Goal: Information Seeking & Learning: Learn about a topic

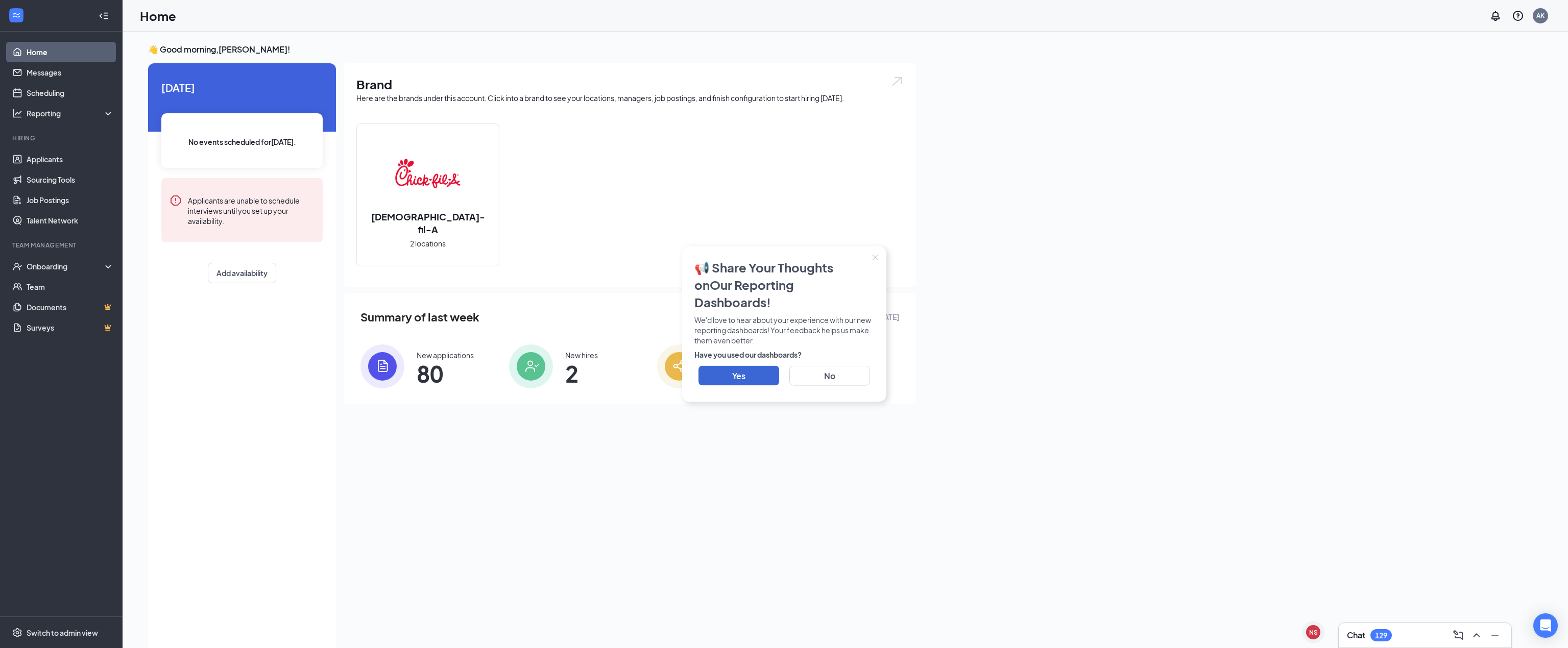
click at [878, 261] on icon "Close" at bounding box center [875, 258] width 6 height 6
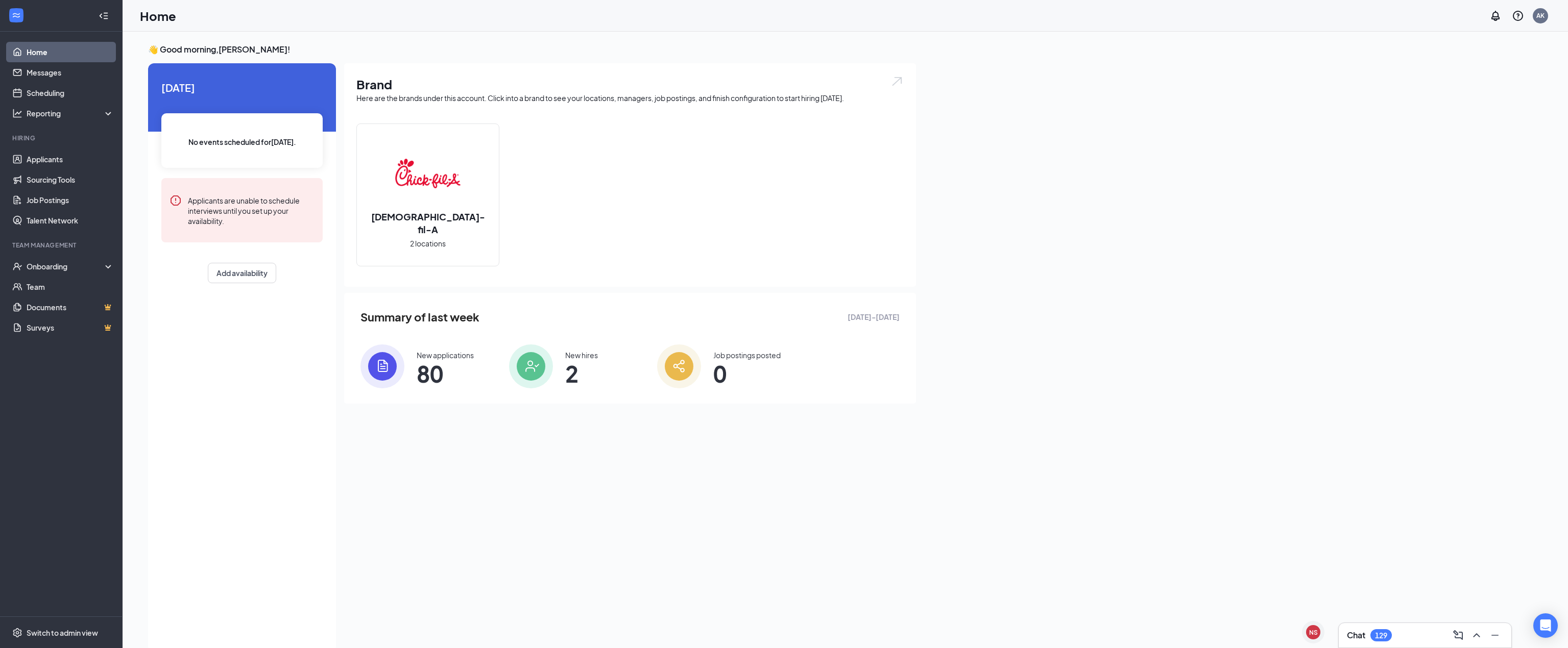
click at [70, 152] on link "Applicants" at bounding box center [70, 159] width 87 height 20
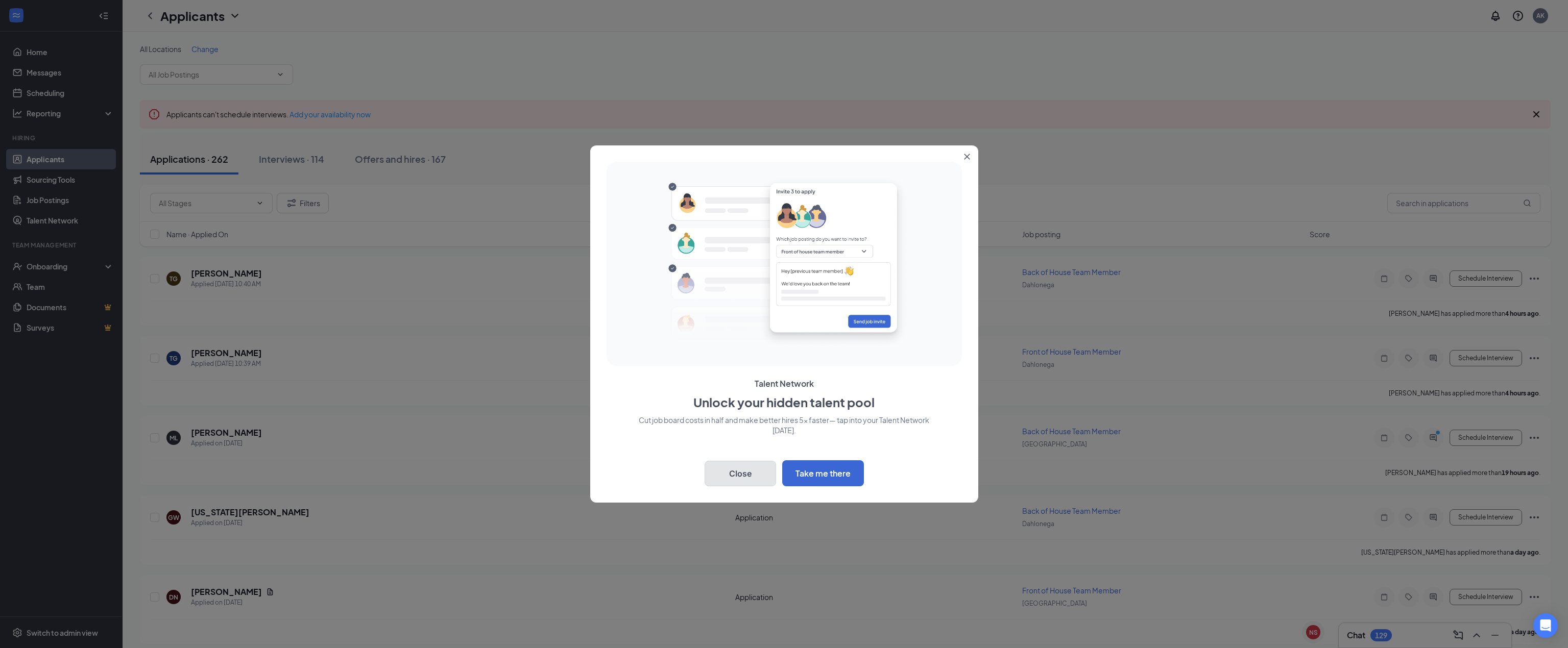
click at [737, 467] on button "Close" at bounding box center [740, 474] width 72 height 26
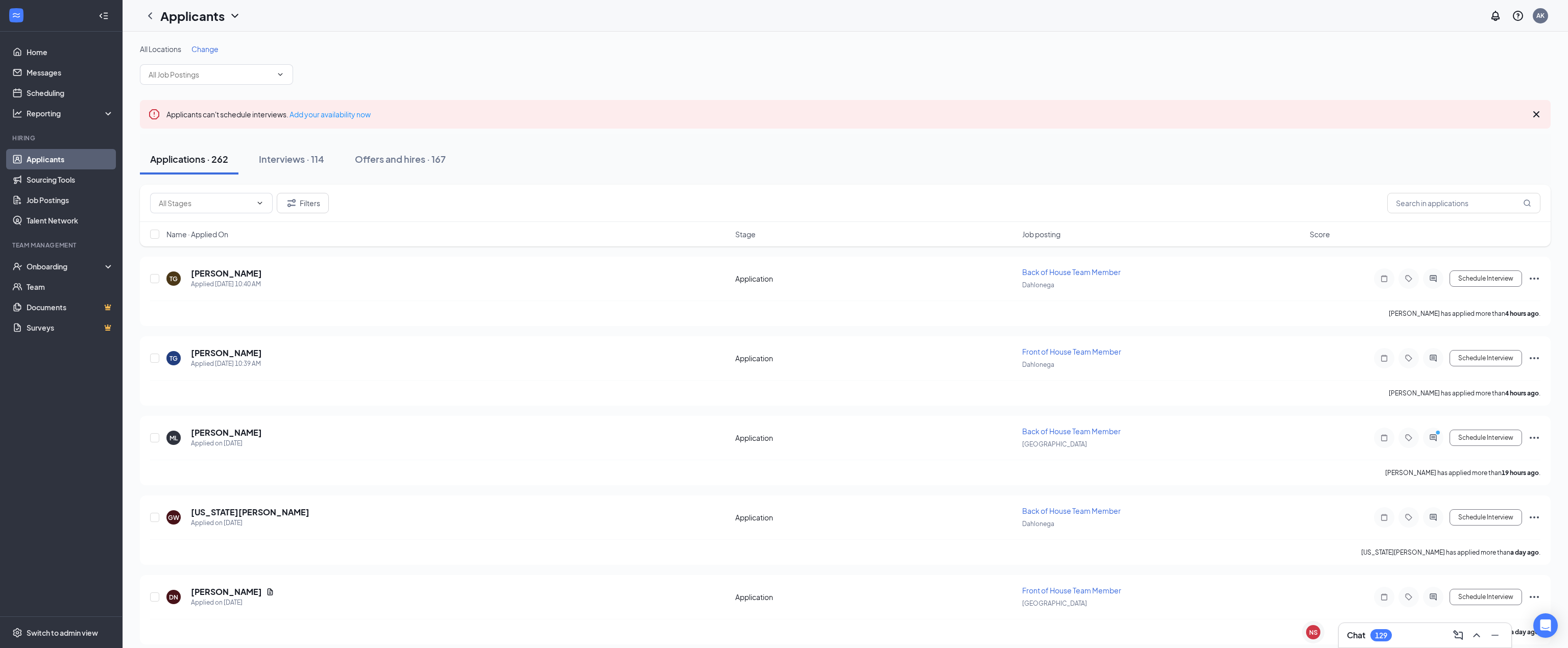
click at [206, 202] on input "text" at bounding box center [206, 203] width 93 height 11
click at [1422, 205] on input "text" at bounding box center [1464, 203] width 153 height 20
type input "ma mira"
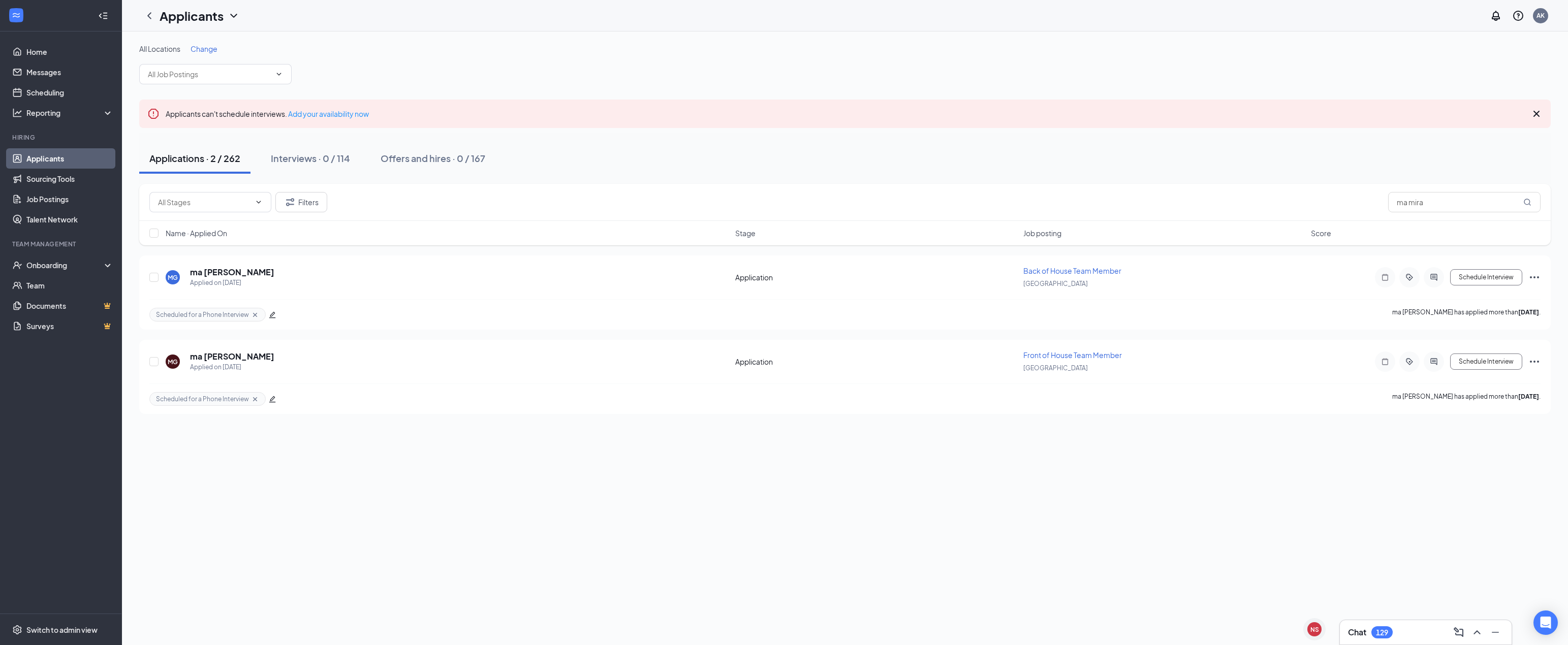
drag, startPoint x: 346, startPoint y: 454, endPoint x: 348, endPoint y: 447, distance: 7.3
click at [346, 454] on div "All Locations Change Applicants can't schedule interviews. Add your availabilit…" at bounding box center [845, 338] width 1446 height 613
click at [195, 272] on h5 "ma [PERSON_NAME]" at bounding box center [232, 272] width 85 height 11
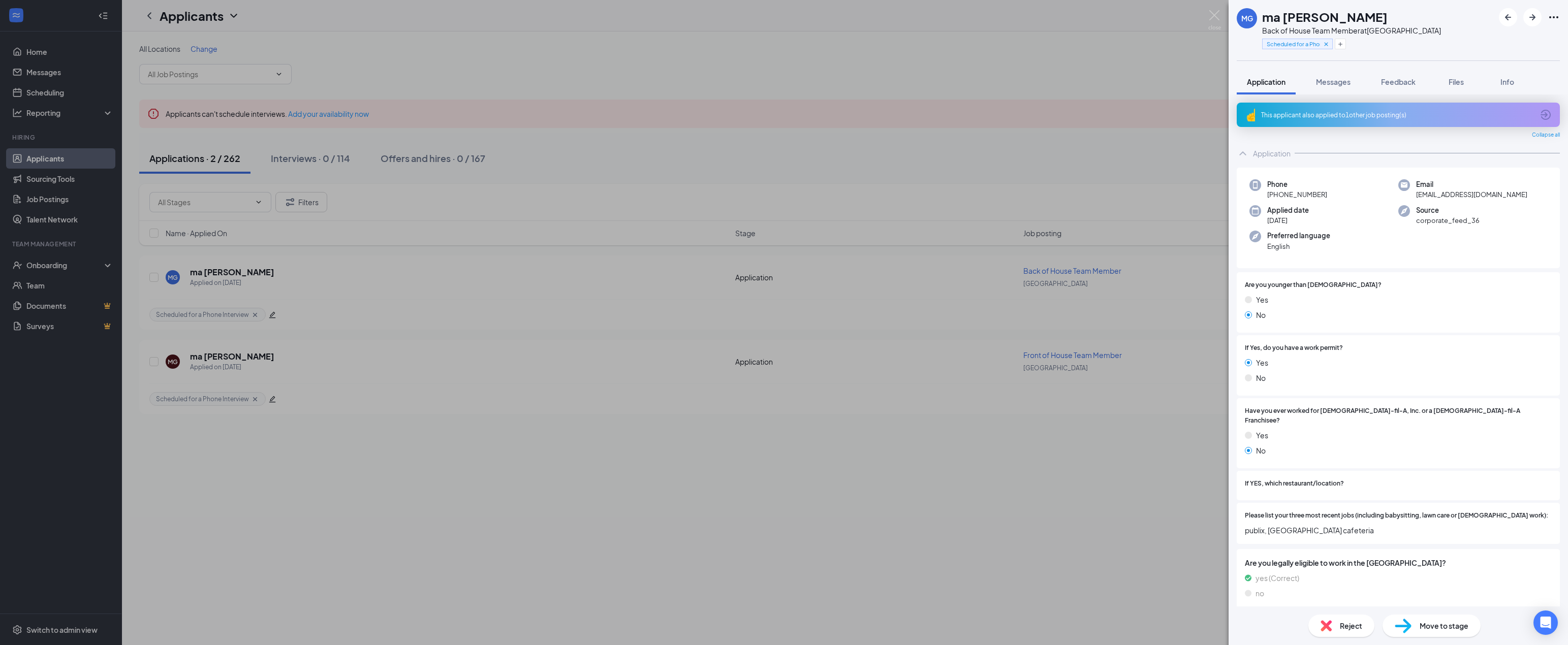
click at [1045, 145] on div "MG ma [PERSON_NAME] Back of House Team Member at [GEOGRAPHIC_DATA] Scheduled fo…" at bounding box center [784, 322] width 1568 height 645
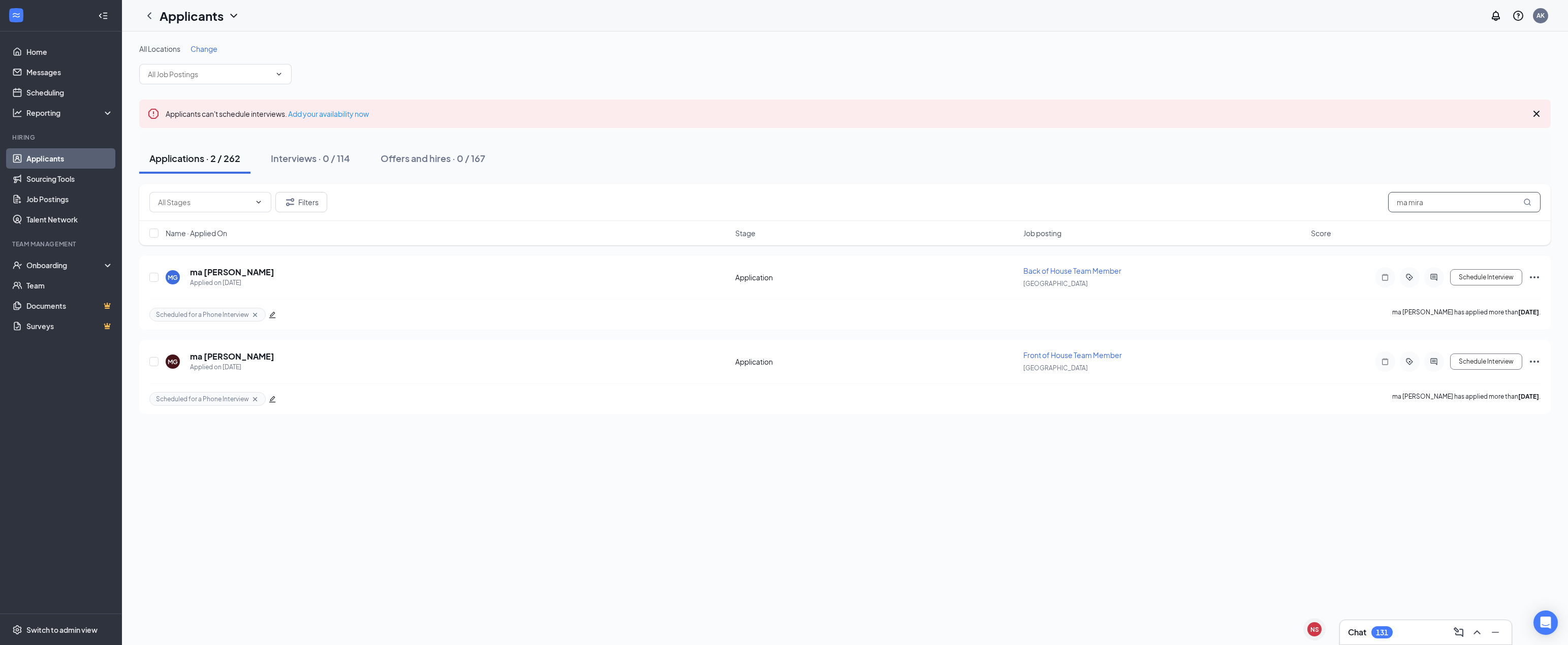
click at [1508, 207] on input "ma mira" at bounding box center [1465, 202] width 152 height 20
click at [220, 272] on h5 "[PERSON_NAME]" at bounding box center [225, 272] width 71 height 11
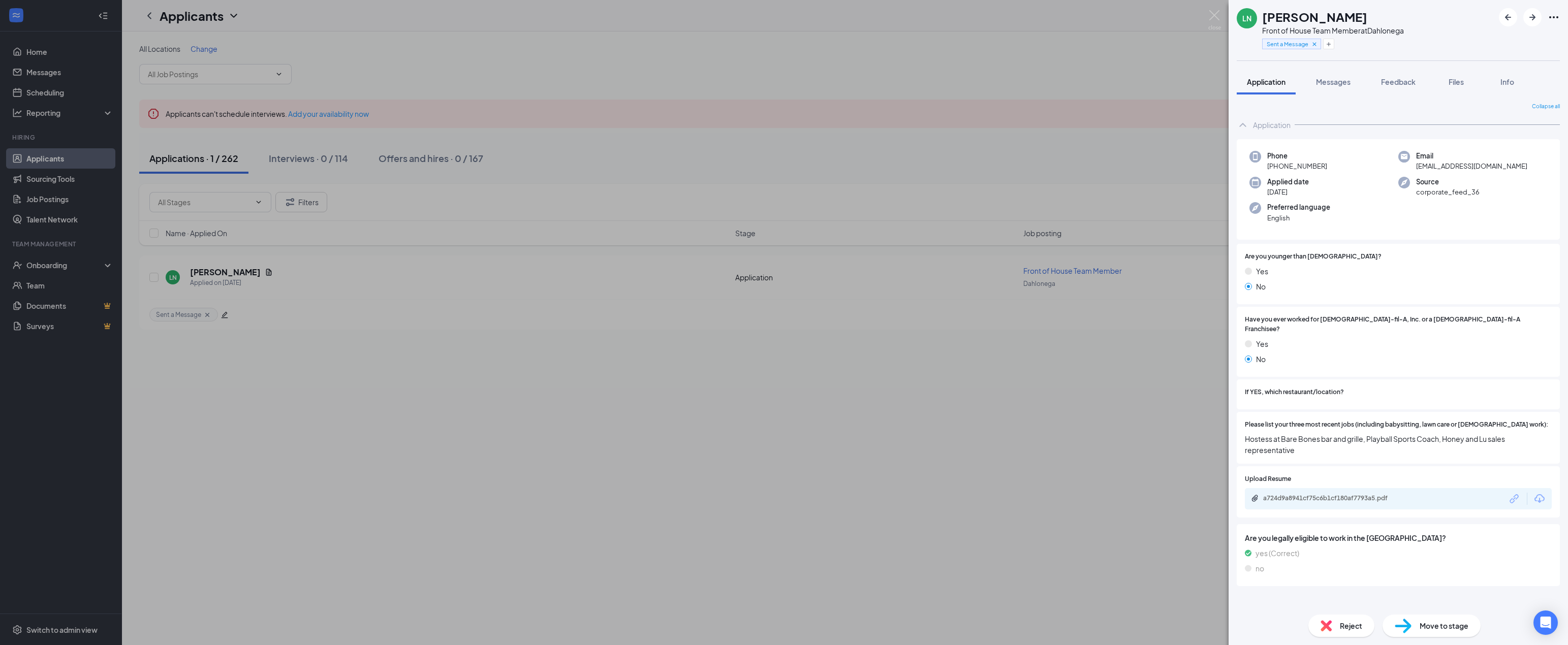
click at [1376, 494] on div "a724d9a8941cf75c6b1cf180af7793a5.pdf" at bounding box center [1334, 498] width 142 height 8
click at [1074, 260] on div "LN [PERSON_NAME] Front of House Team Member at [GEOGRAPHIC_DATA] Sent a Message…" at bounding box center [784, 322] width 1568 height 645
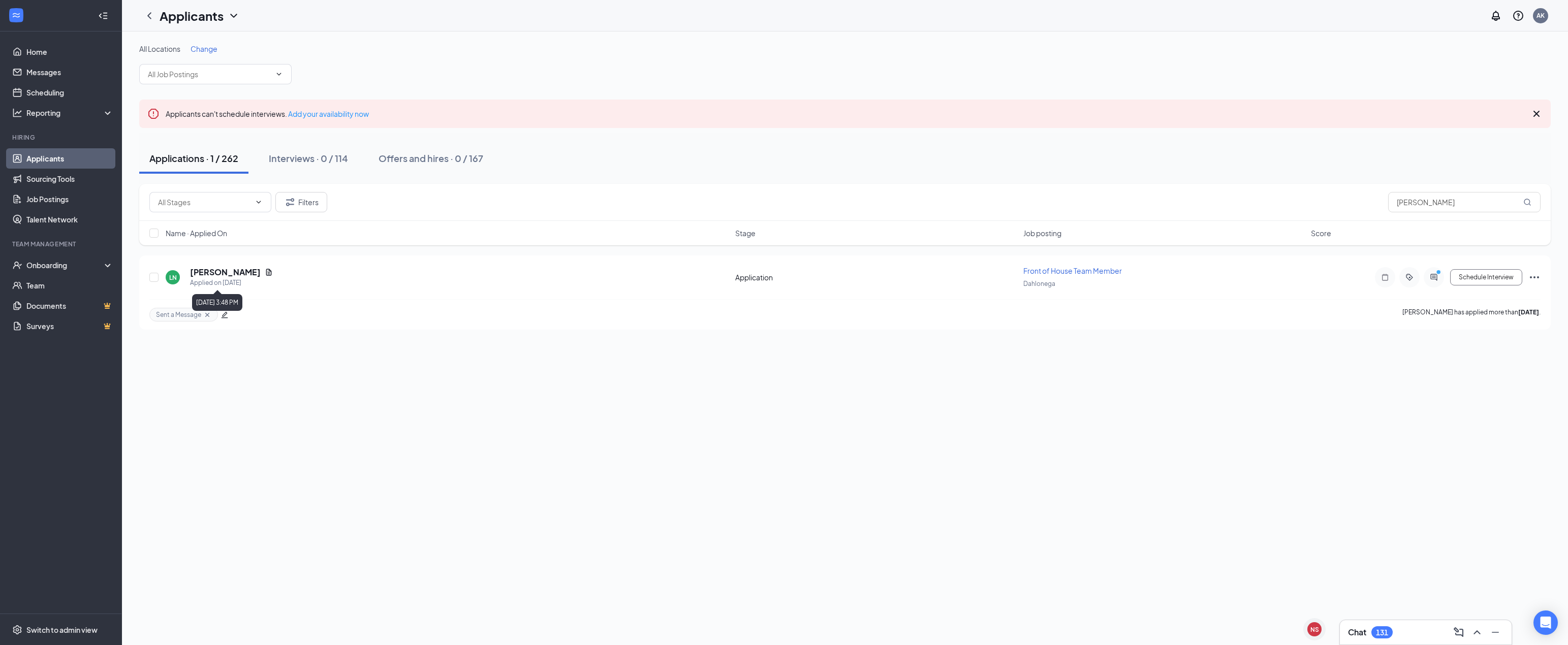
click at [215, 284] on div "Applied on [DATE]" at bounding box center [231, 283] width 83 height 10
click at [217, 275] on h5 "[PERSON_NAME]" at bounding box center [225, 272] width 71 height 11
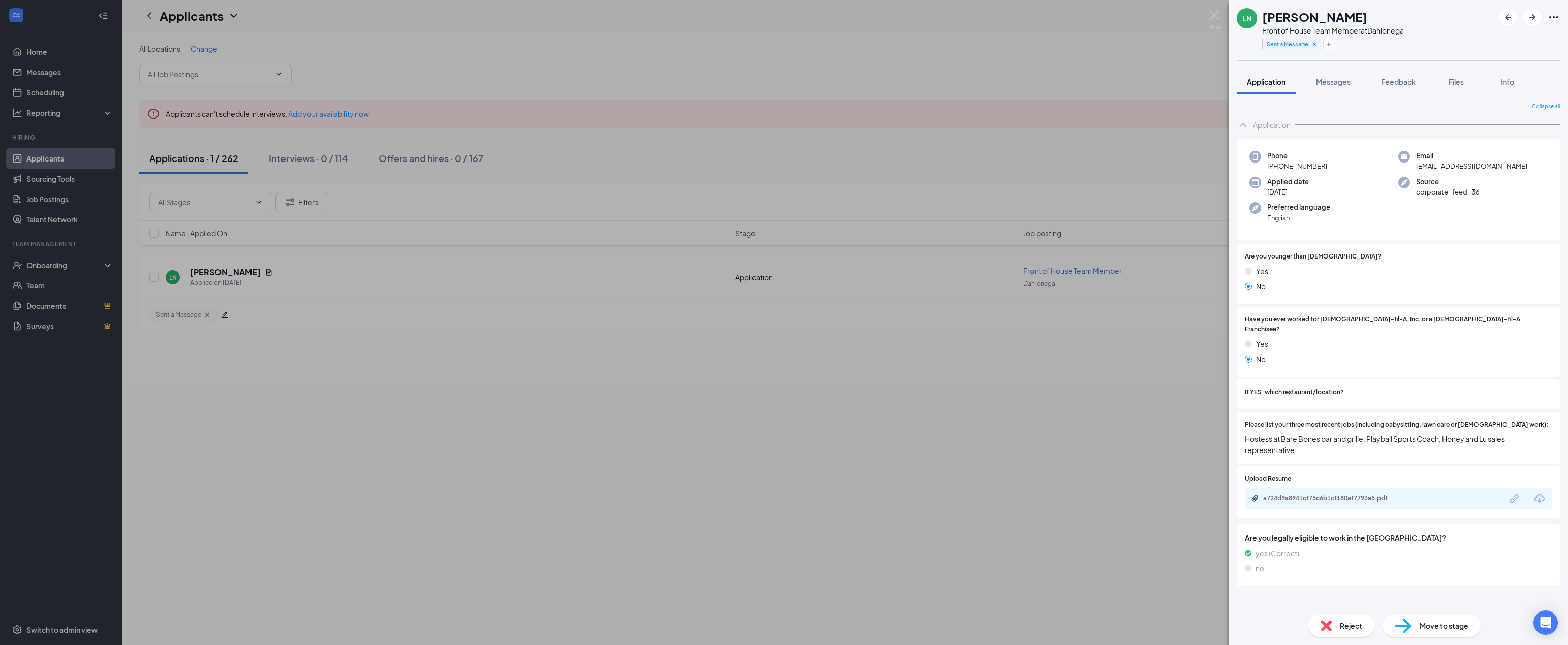
drag, startPoint x: 1376, startPoint y: 13, endPoint x: 1251, endPoint y: 16, distance: 125.0
click at [1251, 16] on div "LN [PERSON_NAME] Front of House Team Member at [GEOGRAPHIC_DATA] Sent a Message" at bounding box center [1320, 30] width 167 height 44
copy div "[PERSON_NAME]"
drag, startPoint x: 1142, startPoint y: 82, endPoint x: 1178, endPoint y: 90, distance: 36.9
click at [1142, 82] on div "LN [PERSON_NAME] Front of House Team Member at [GEOGRAPHIC_DATA] Sent a Message…" at bounding box center [784, 322] width 1568 height 645
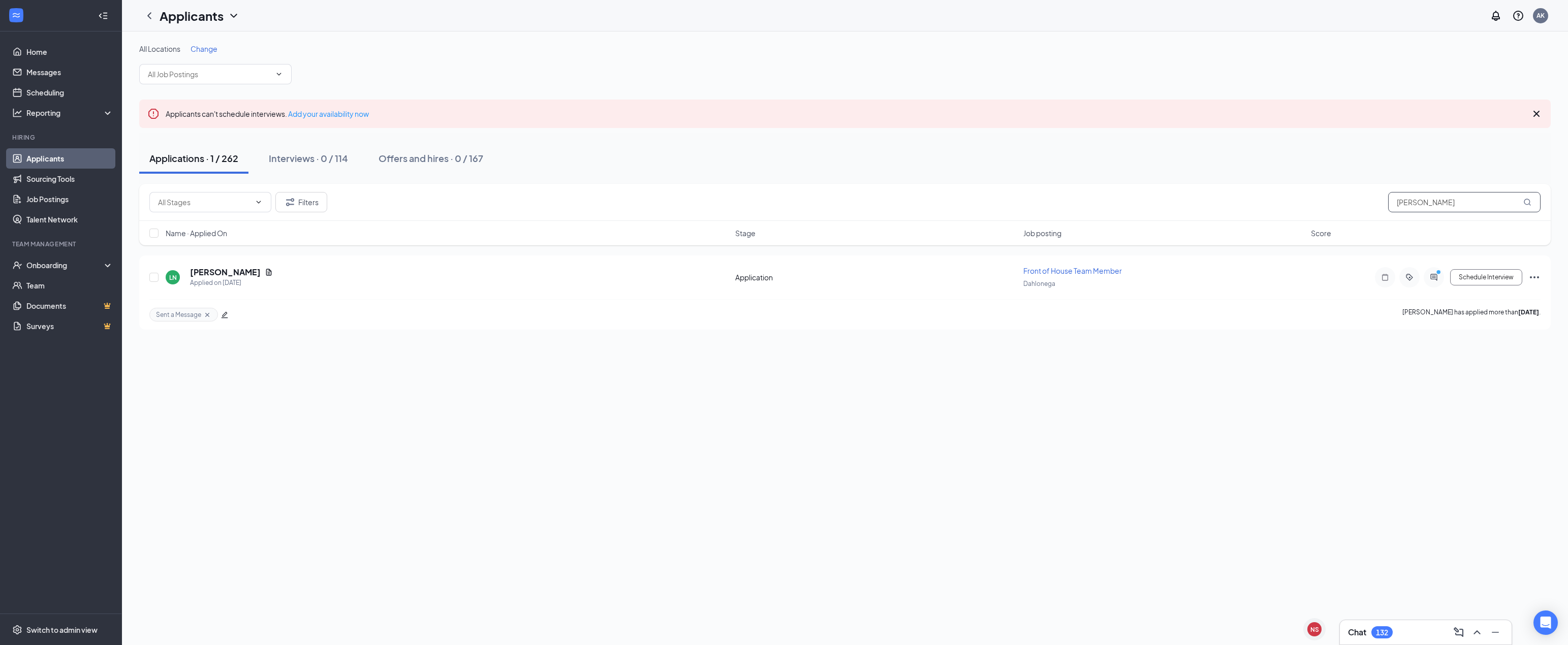
click at [1474, 206] on input "[PERSON_NAME]" at bounding box center [1465, 202] width 152 height 20
click at [228, 273] on h5 "[PERSON_NAME]" at bounding box center [225, 272] width 71 height 11
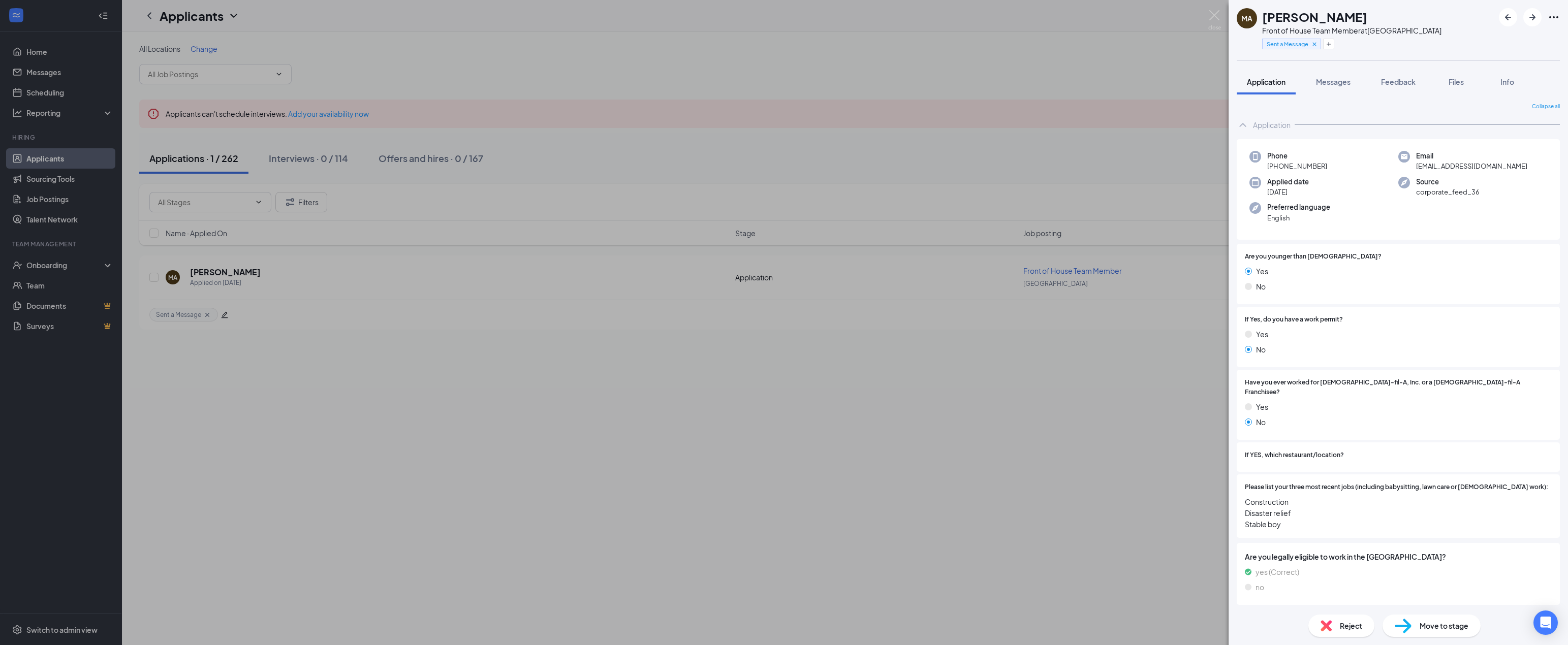
click at [813, 290] on div "MA [PERSON_NAME] Front of House Team Member at [GEOGRAPHIC_DATA] Sent a Message…" at bounding box center [784, 322] width 1568 height 645
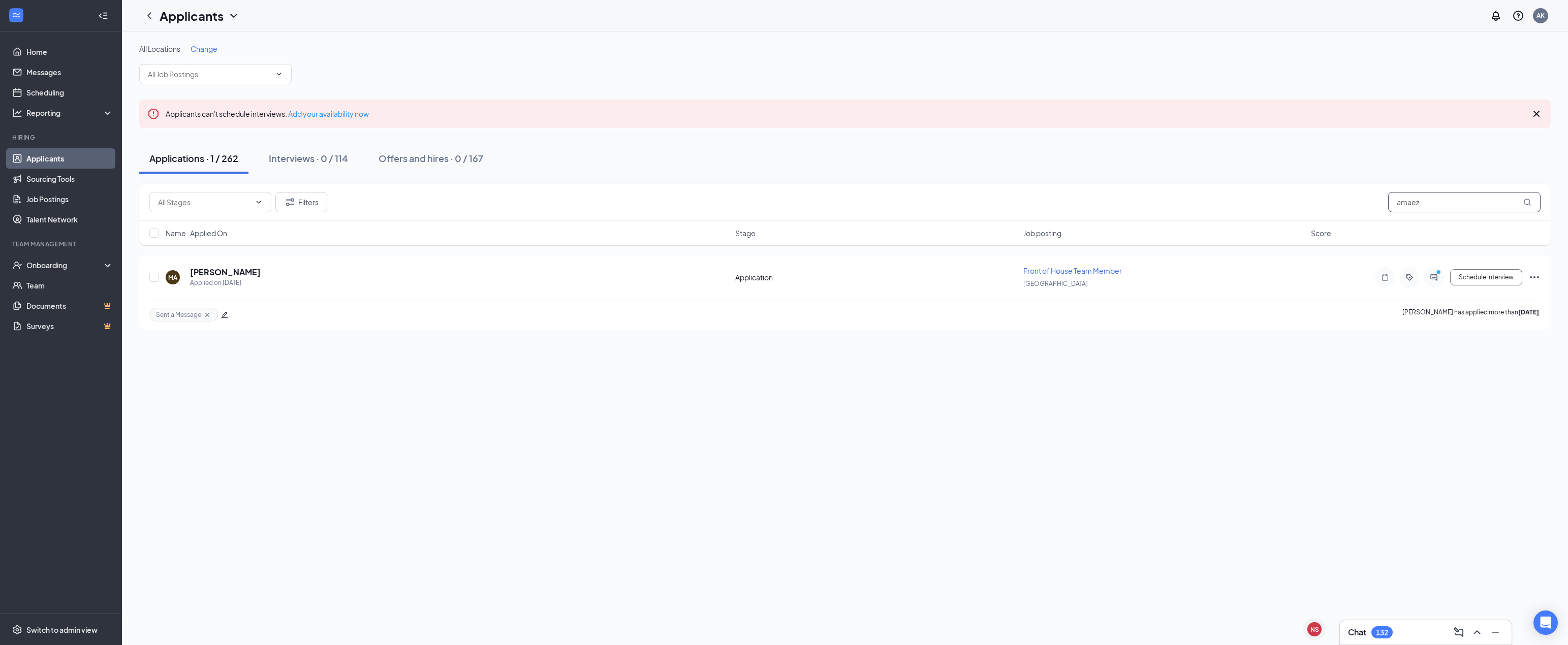
click at [1482, 197] on input "amaez" at bounding box center [1465, 202] width 152 height 20
drag, startPoint x: 281, startPoint y: 274, endPoint x: 182, endPoint y: 271, distance: 99.0
click at [182, 271] on div "LN [PERSON_NAME] Applied on [DATE]" at bounding box center [447, 277] width 564 height 21
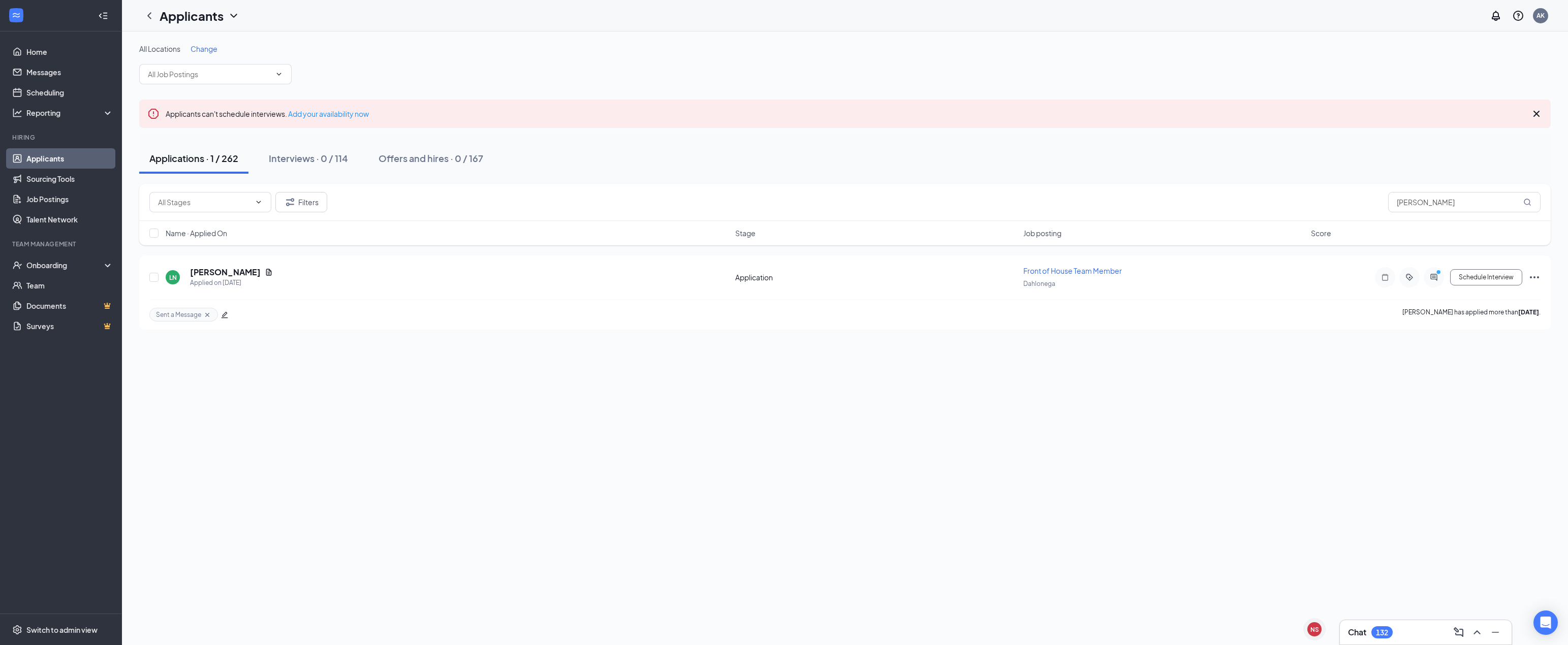
copy div "[PERSON_NAME]"
click at [292, 390] on div "All Locations Change Applicants can't schedule interviews. Add your availabilit…" at bounding box center [845, 338] width 1446 height 613
click at [1046, 138] on div "Applications · 1 / 262 Interviews · 0 / 114 Offers and hires · 0 / 167" at bounding box center [845, 158] width 1412 height 51
click at [1405, 186] on div "Filters [PERSON_NAME]" at bounding box center [845, 202] width 1412 height 37
click at [1404, 195] on input "[PERSON_NAME]" at bounding box center [1465, 202] width 152 height 20
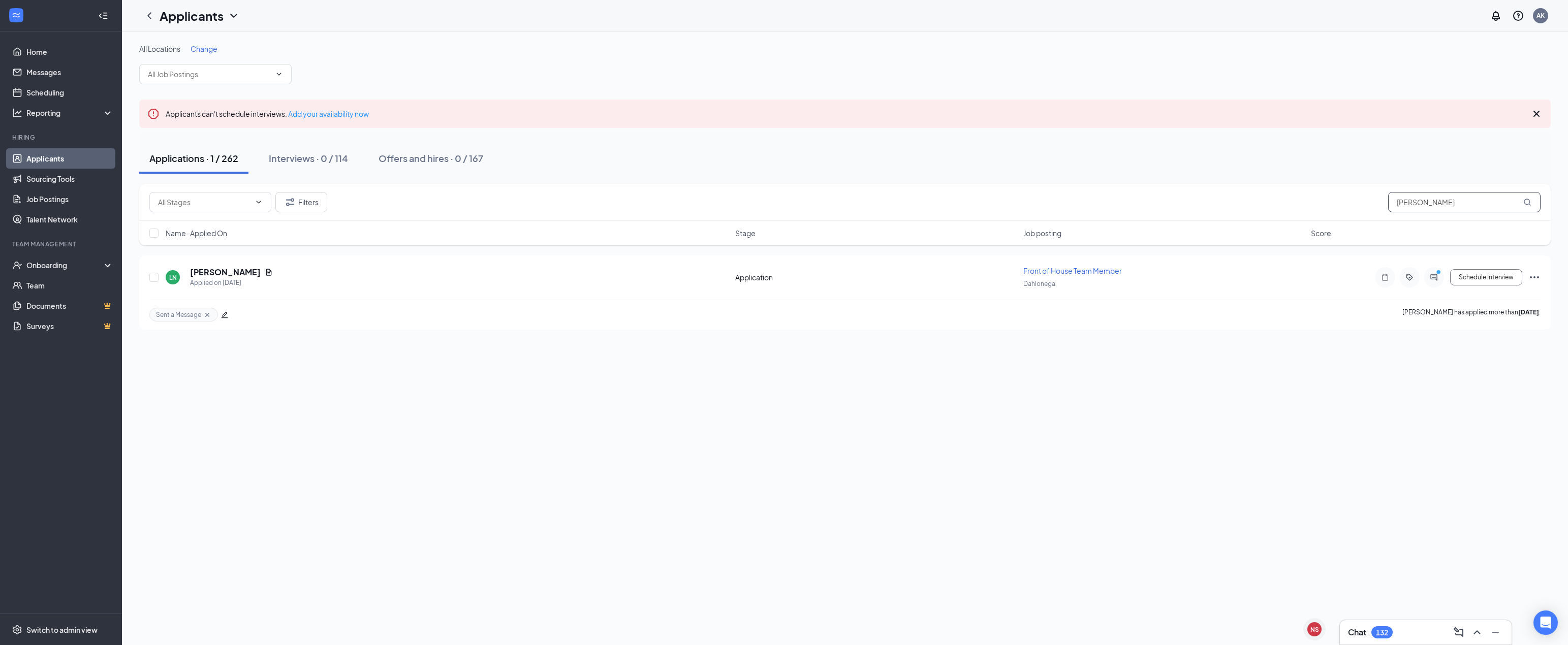
click at [1404, 195] on input "[PERSON_NAME]" at bounding box center [1465, 202] width 152 height 20
type input "kailee"
click at [233, 269] on h5 "[PERSON_NAME]" at bounding box center [225, 272] width 71 height 11
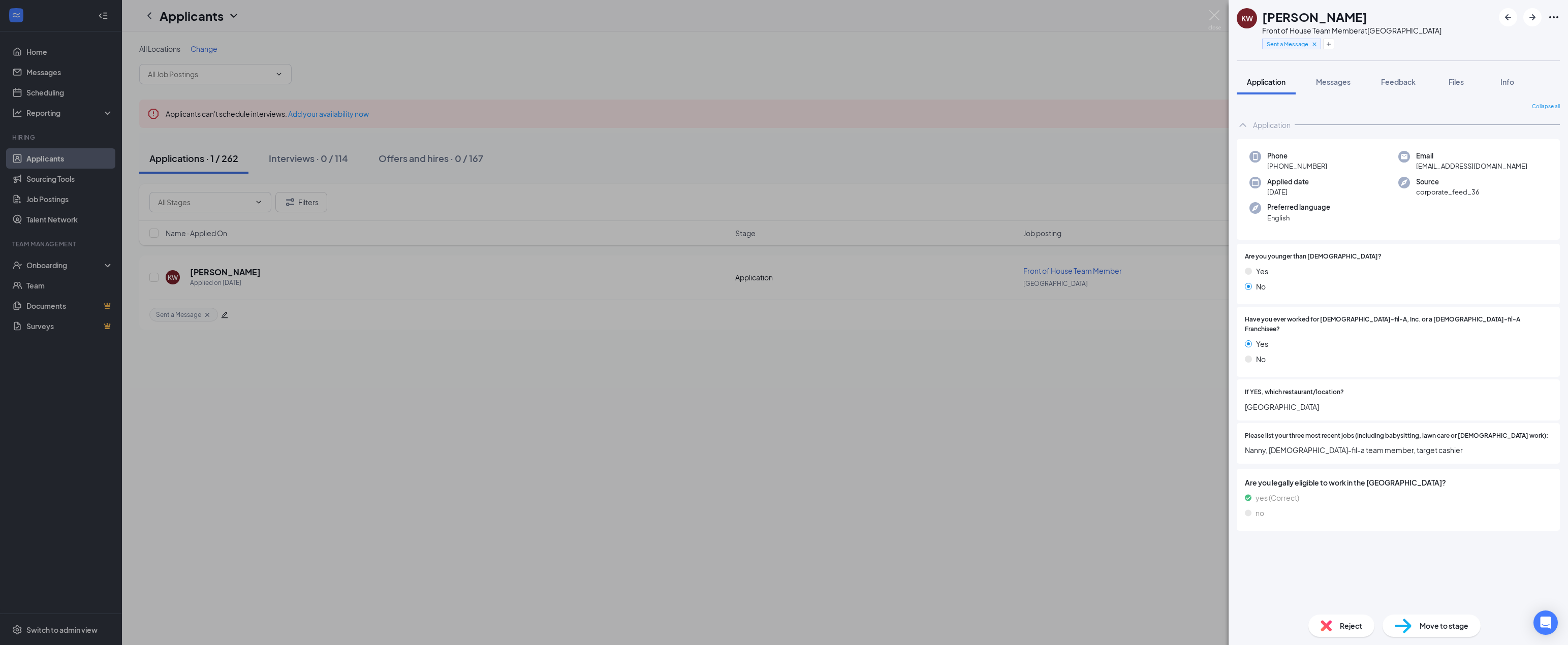
click at [1279, 401] on span "[GEOGRAPHIC_DATA]" at bounding box center [1398, 406] width 307 height 11
click at [1401, 388] on div at bounding box center [1447, 392] width 208 height 10
click at [1315, 322] on span "Have you ever worked for [DEMOGRAPHIC_DATA]-fil-A, Inc. or a [DEMOGRAPHIC_DATA]…" at bounding box center [1398, 325] width 307 height 19
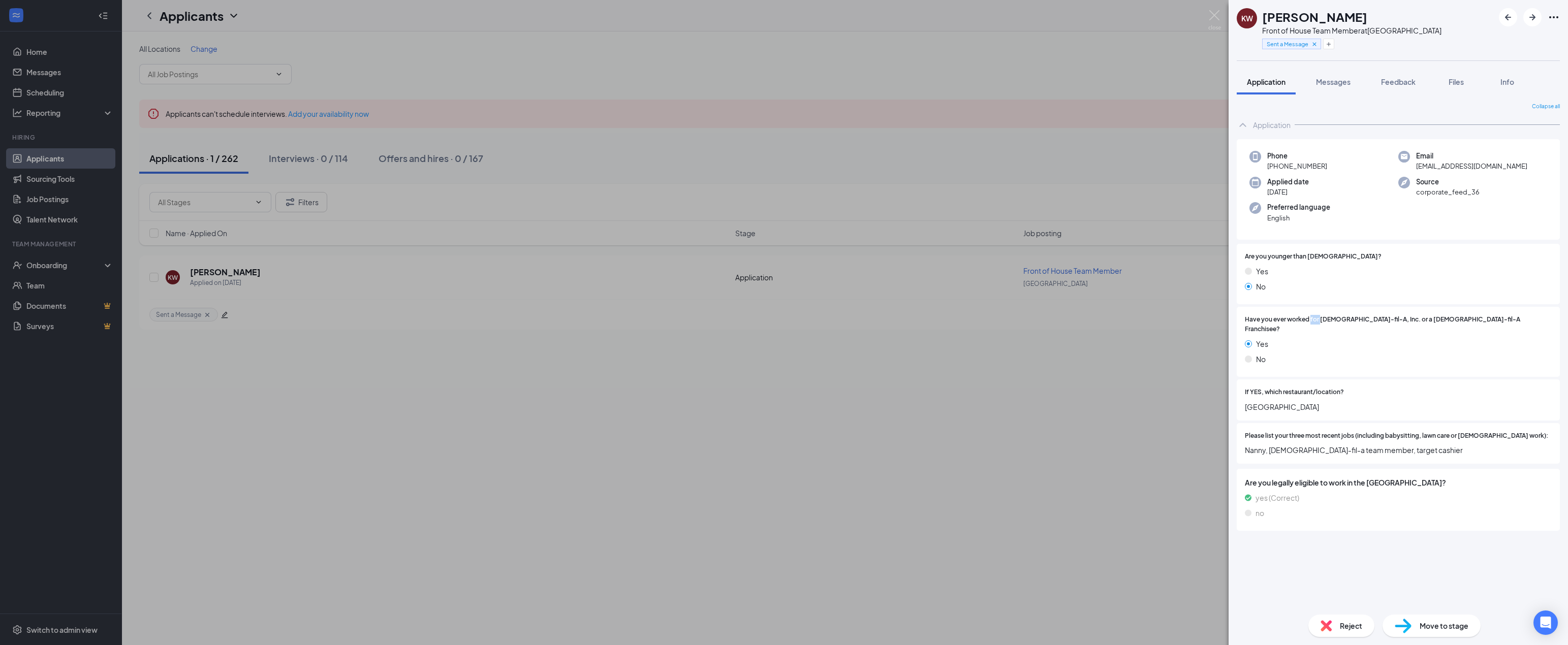
click at [1315, 322] on span "Have you ever worked for [DEMOGRAPHIC_DATA]-fil-A, Inc. or a [DEMOGRAPHIC_DATA]…" at bounding box center [1398, 325] width 307 height 19
click at [1357, 322] on span "Have you ever worked for [DEMOGRAPHIC_DATA]-fil-A, Inc. or a [DEMOGRAPHIC_DATA]…" at bounding box center [1398, 325] width 307 height 19
click at [1503, 77] on div "Info" at bounding box center [1507, 82] width 20 height 10
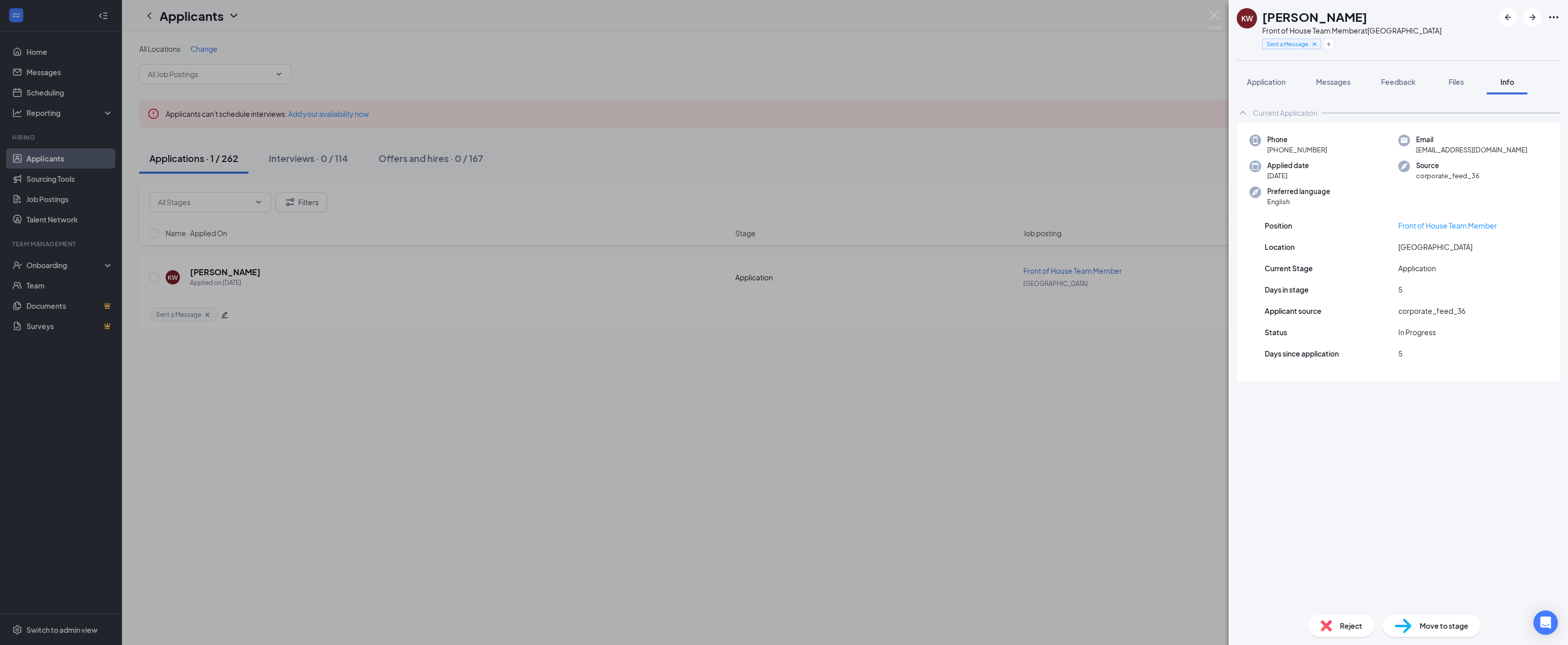
click at [1266, 83] on span "Application" at bounding box center [1265, 82] width 38 height 9
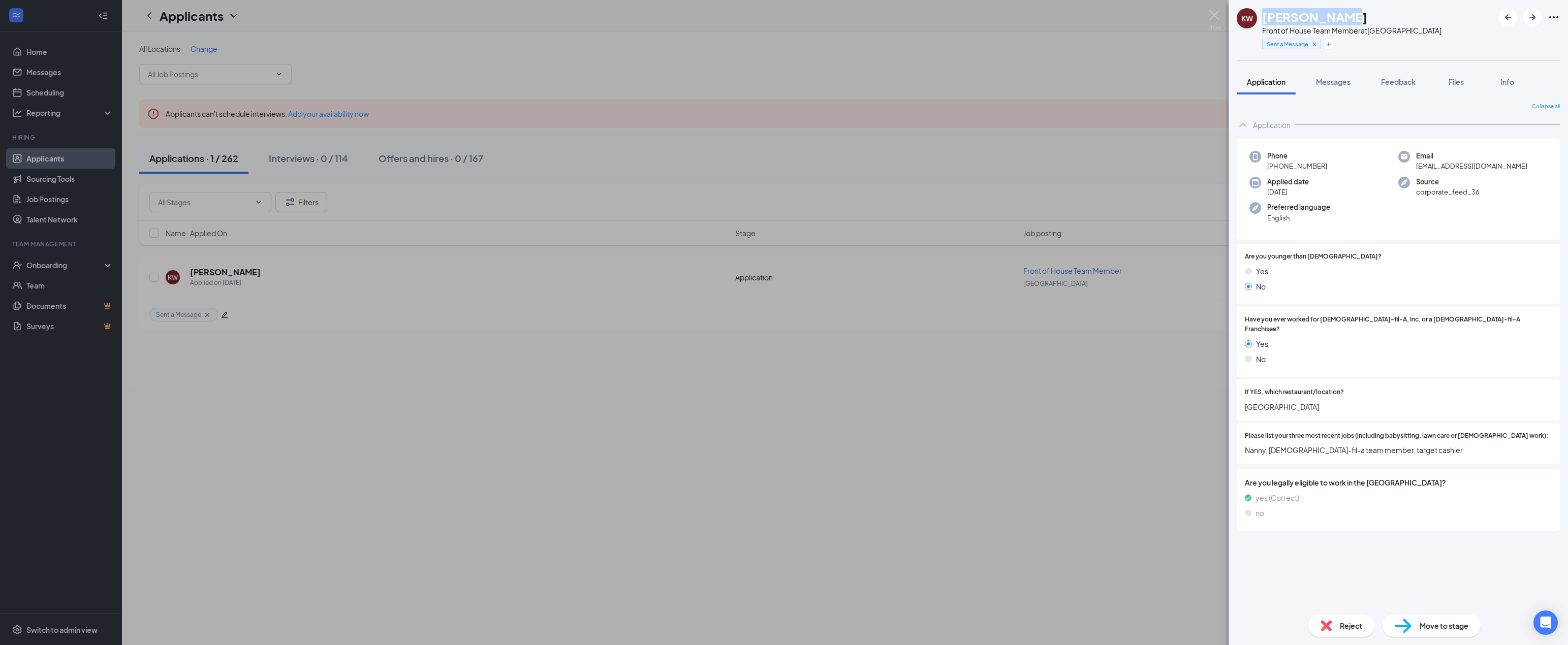
drag, startPoint x: 1342, startPoint y: 15, endPoint x: 1254, endPoint y: 19, distance: 88.1
click at [1254, 19] on div "KW [PERSON_NAME] Front of House Team Member at [GEOGRAPHIC_DATA] Sent a Message" at bounding box center [1339, 30] width 205 height 44
copy div "[PERSON_NAME]"
click at [1290, 19] on h1 "[PERSON_NAME]" at bounding box center [1314, 16] width 105 height 17
